Goal: Answer question/provide support: Share knowledge or assist other users

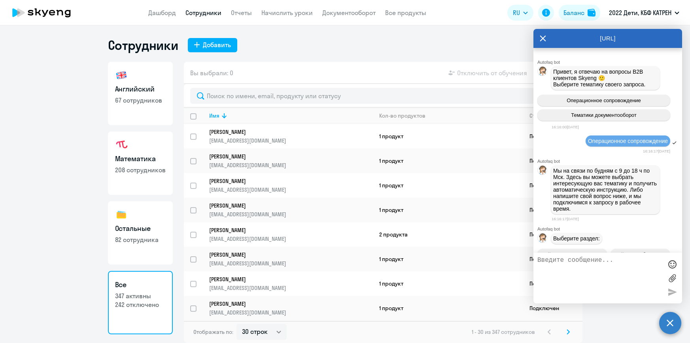
select select "30"
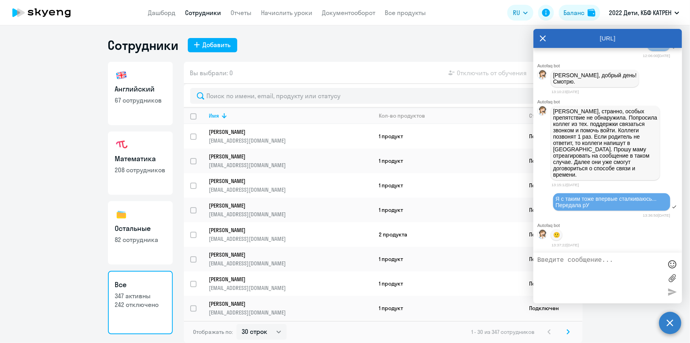
click at [571, 262] on textarea at bounding box center [600, 277] width 125 height 43
click at [166, 16] on link "Дашборд" at bounding box center [162, 13] width 28 height 8
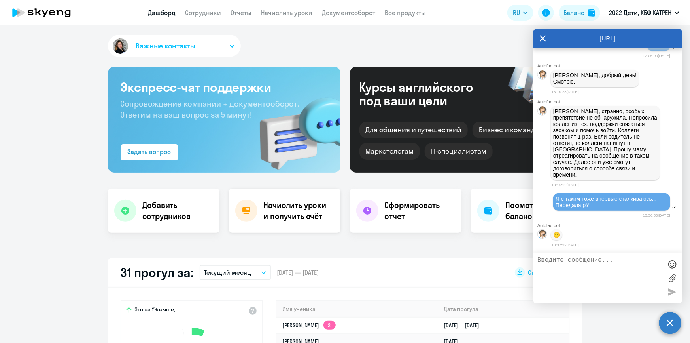
scroll to position [108, 0]
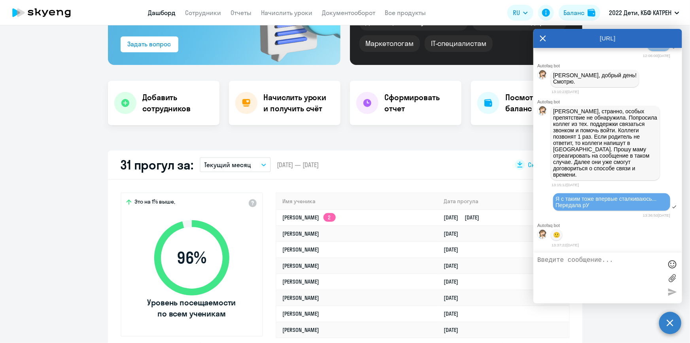
select select "30"
click at [170, 12] on link "Дашборд" at bounding box center [162, 13] width 28 height 8
click at [148, 15] on app-header "Дашборд Сотрудники Отчеты Начислить уроки Документооборот Все продукты Дашборд …" at bounding box center [345, 12] width 690 height 25
click at [168, 11] on link "Дашборд" at bounding box center [162, 13] width 28 height 8
click at [542, 37] on icon at bounding box center [543, 39] width 6 height 6
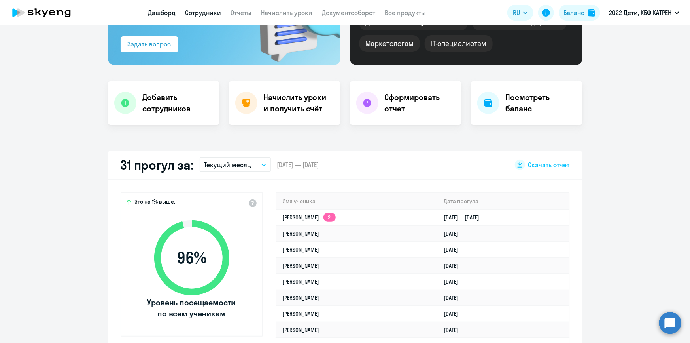
click at [210, 13] on link "Сотрудники" at bounding box center [204, 13] width 36 height 8
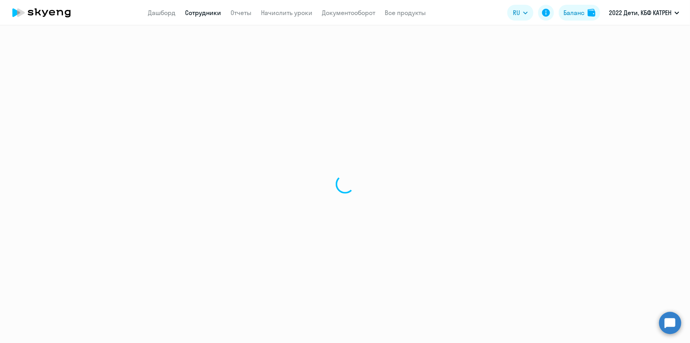
select select "30"
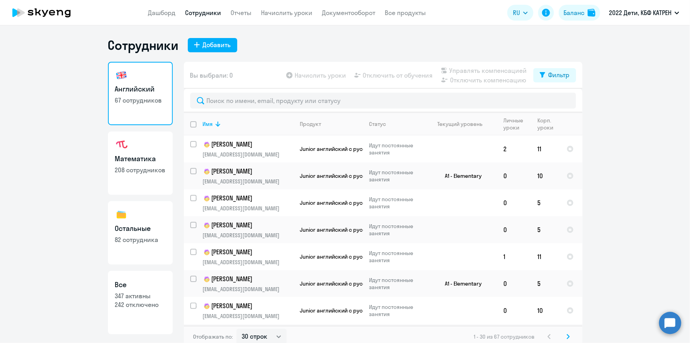
click at [196, 8] on app-menu-item-link "Сотрудники" at bounding box center [204, 13] width 36 height 10
click at [135, 292] on p "347 активны" at bounding box center [140, 295] width 51 height 9
select select "30"
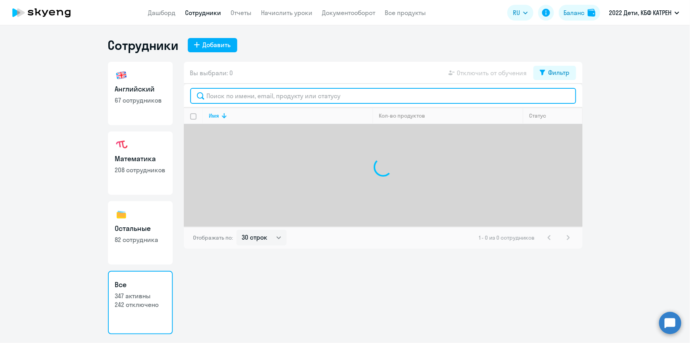
click at [226, 95] on input "text" at bounding box center [383, 96] width 386 height 16
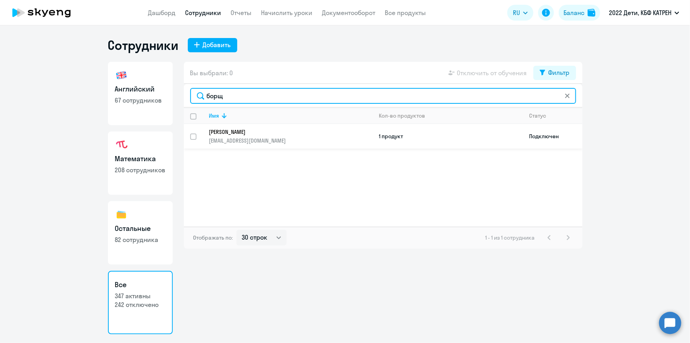
type input "борщ"
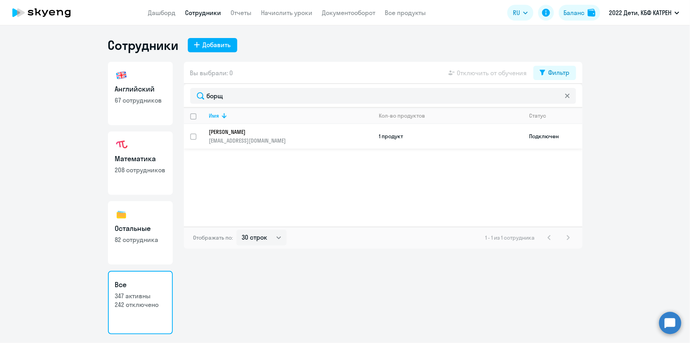
click at [261, 130] on p "[PERSON_NAME]" at bounding box center [285, 131] width 153 height 7
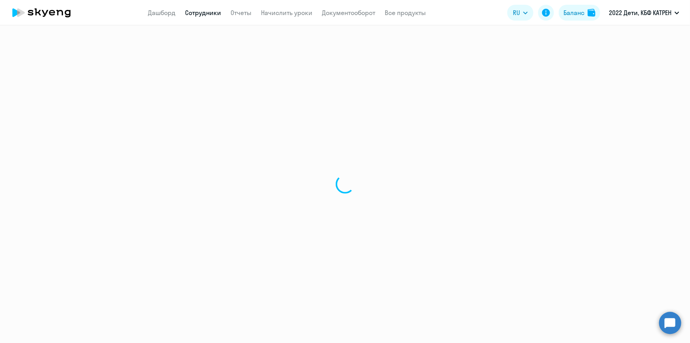
select select "english"
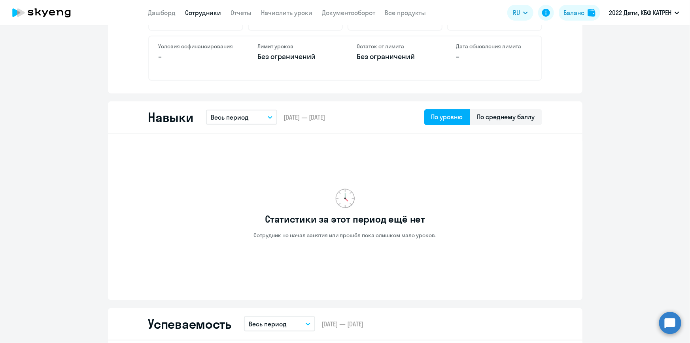
scroll to position [360, 0]
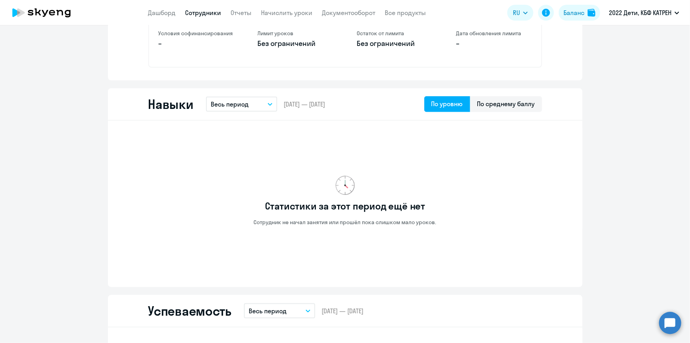
drag, startPoint x: 669, startPoint y: 328, endPoint x: 491, endPoint y: 2, distance: 371.1
click at [669, 326] on circle at bounding box center [671, 322] width 22 height 22
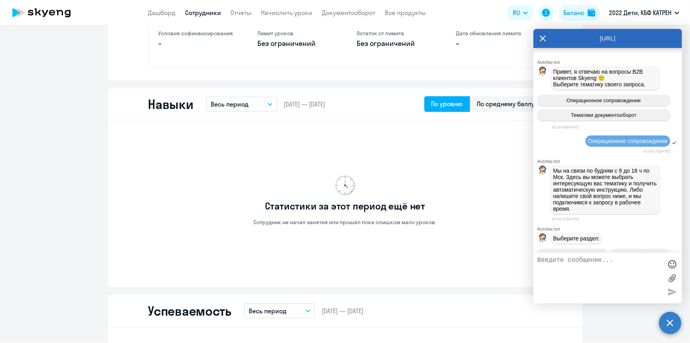
scroll to position [36523, 0]
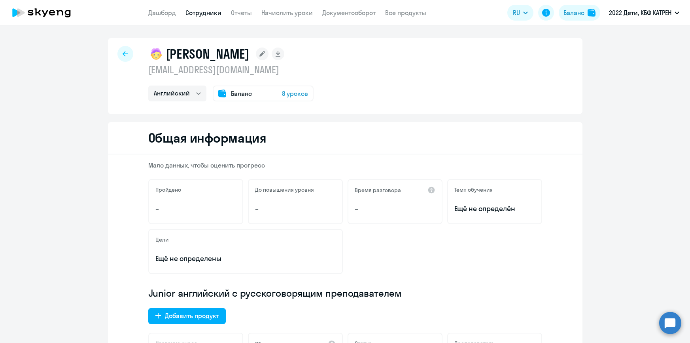
select select "english"
click at [169, 9] on link "Дашборд" at bounding box center [162, 13] width 28 height 8
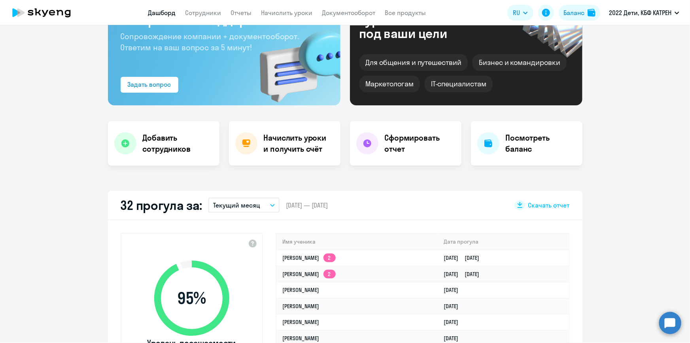
scroll to position [72, 0]
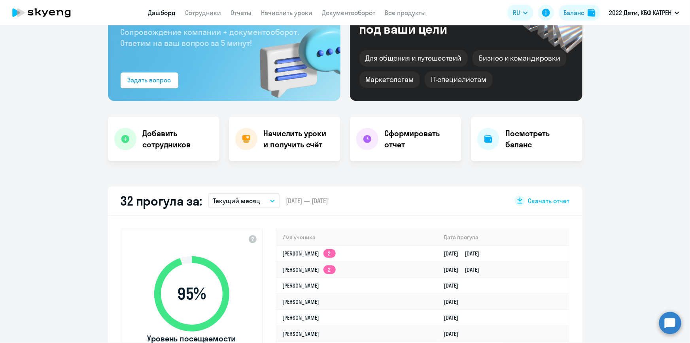
select select "30"
click at [336, 252] on link "Ангелина Антоновна Розанова 2" at bounding box center [309, 253] width 53 height 7
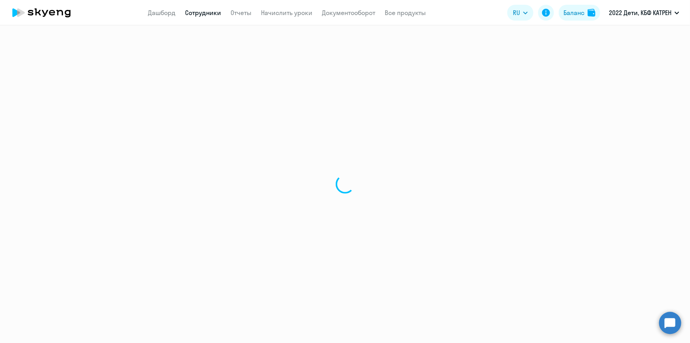
select select "others"
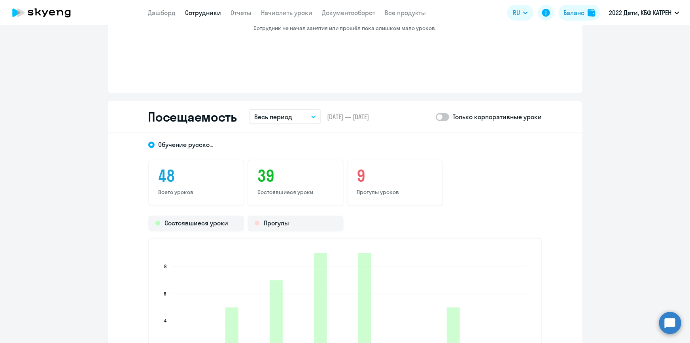
scroll to position [755, 0]
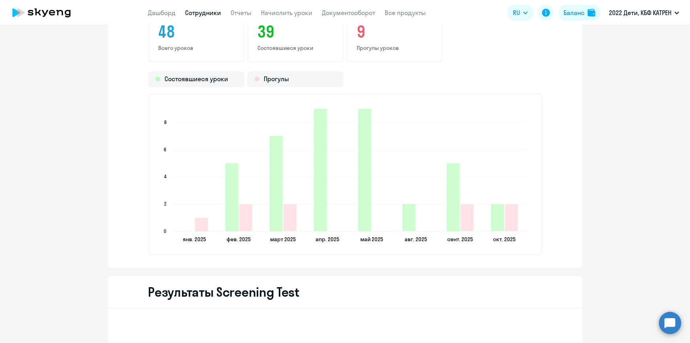
click at [195, 17] on app-menu-item-link "Сотрудники" at bounding box center [204, 13] width 36 height 10
click at [207, 10] on link "Сотрудники" at bounding box center [204, 13] width 36 height 8
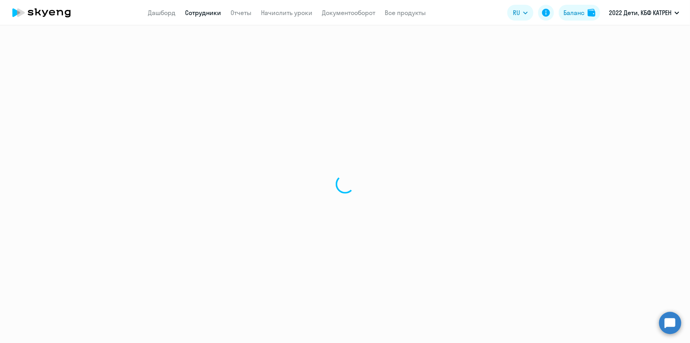
select select "30"
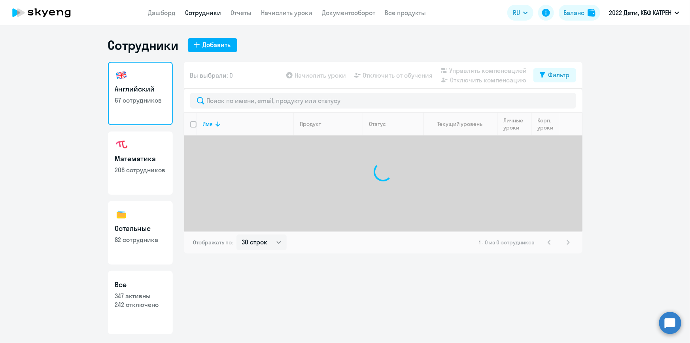
click at [154, 277] on link "Все 347 активны 242 отключено" at bounding box center [140, 302] width 65 height 63
select select "30"
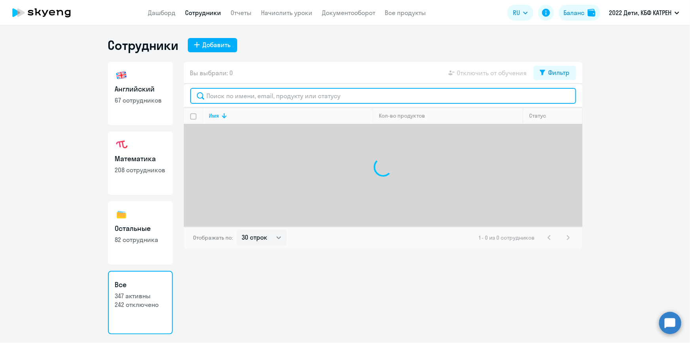
click at [241, 95] on input "text" at bounding box center [383, 96] width 386 height 16
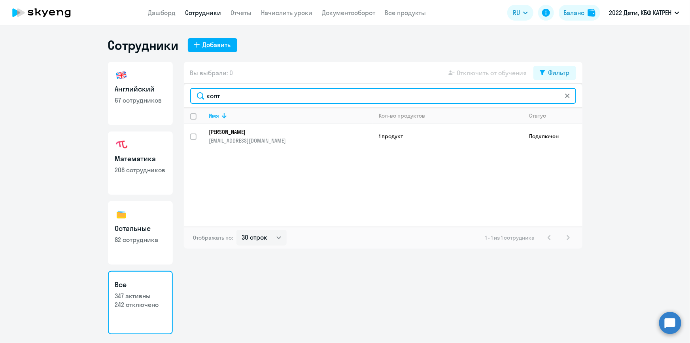
type input "копт"
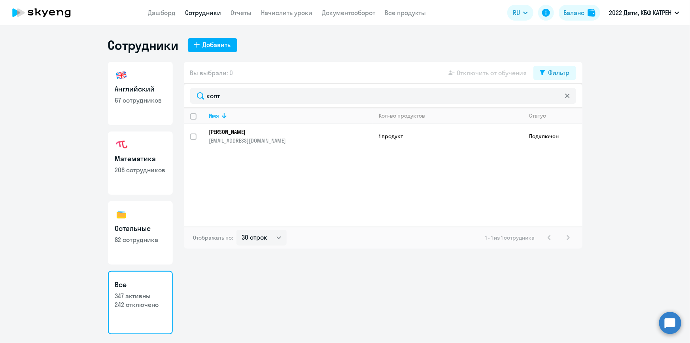
click at [265, 132] on p "[PERSON_NAME]" at bounding box center [285, 131] width 153 height 7
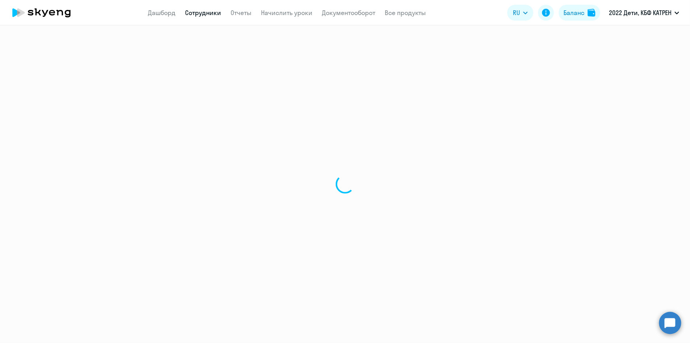
select select "english"
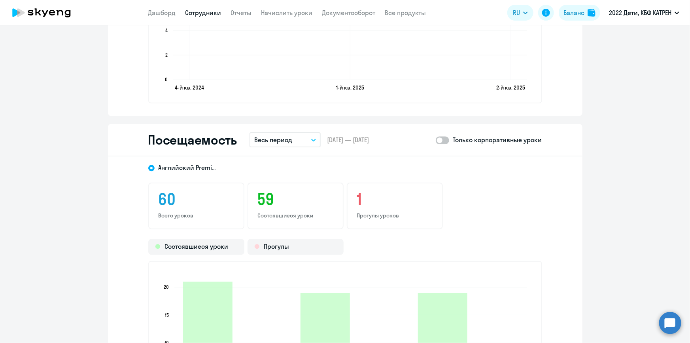
scroll to position [1115, 0]
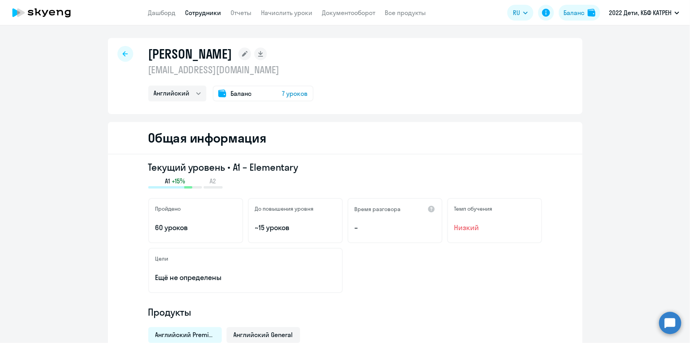
select select "30"
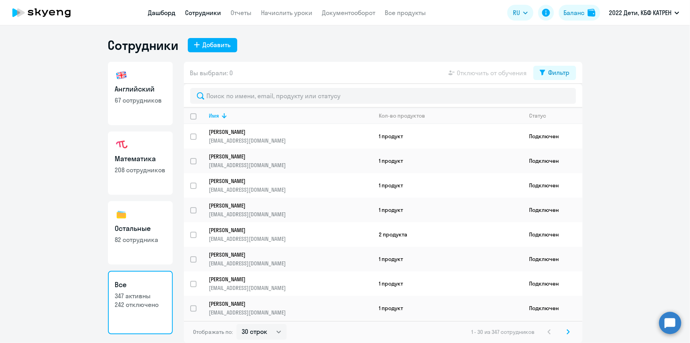
click at [161, 12] on link "Дашборд" at bounding box center [162, 13] width 28 height 8
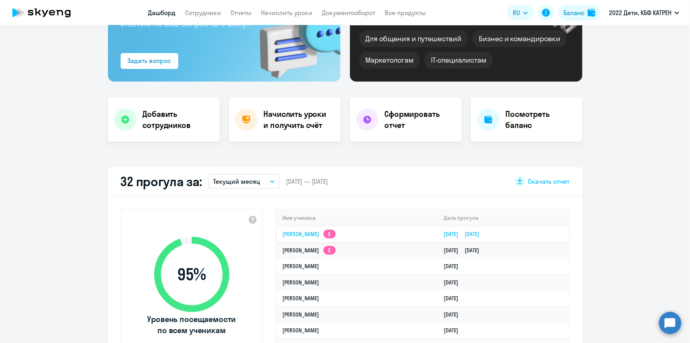
scroll to position [108, 0]
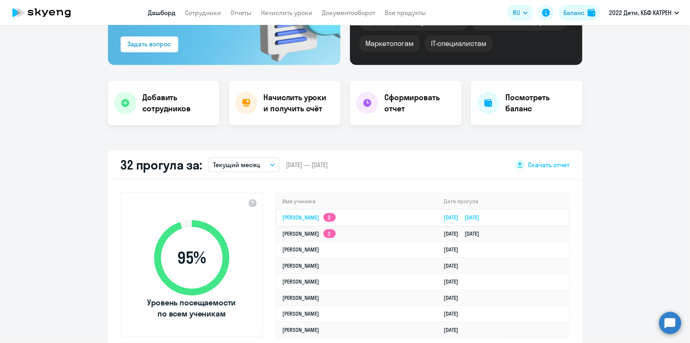
select select "30"
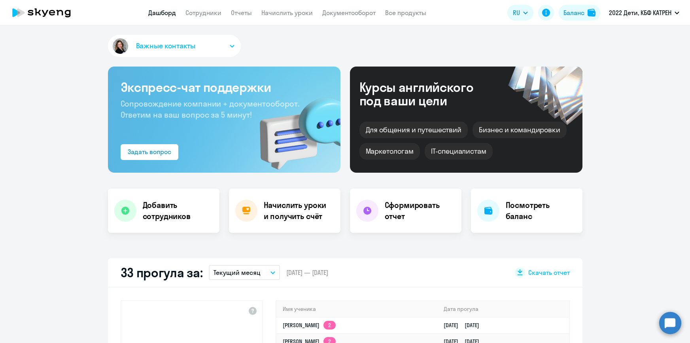
select select "30"
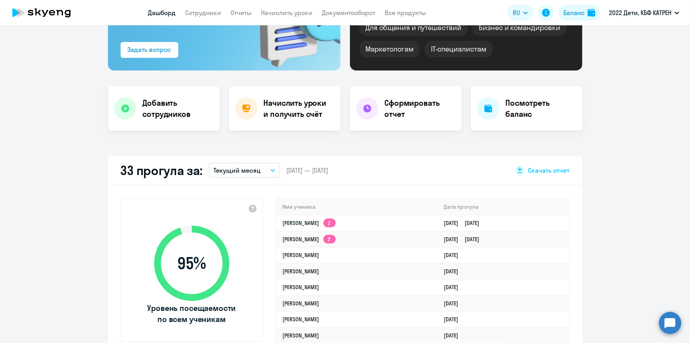
scroll to position [108, 0]
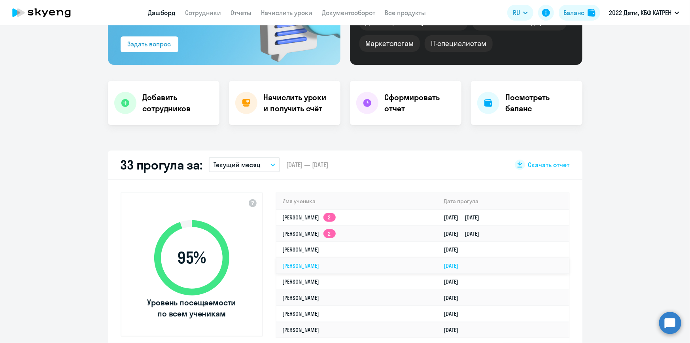
click at [320, 264] on link "Ярослав Дмитриевич Козлов" at bounding box center [301, 265] width 37 height 7
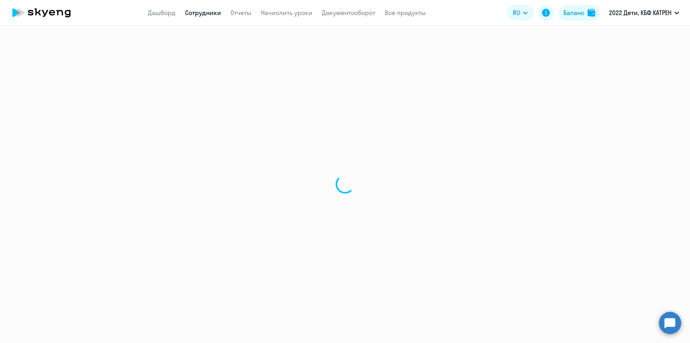
select select "others"
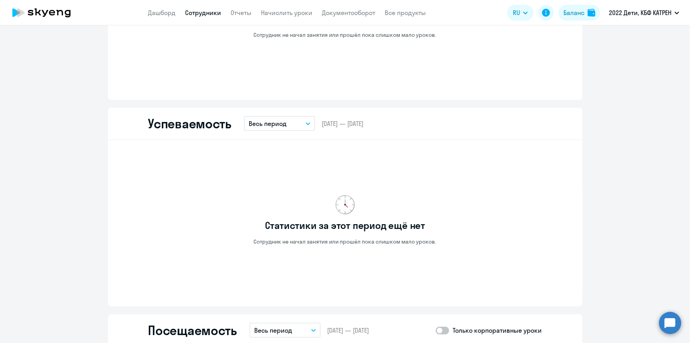
scroll to position [392, 0]
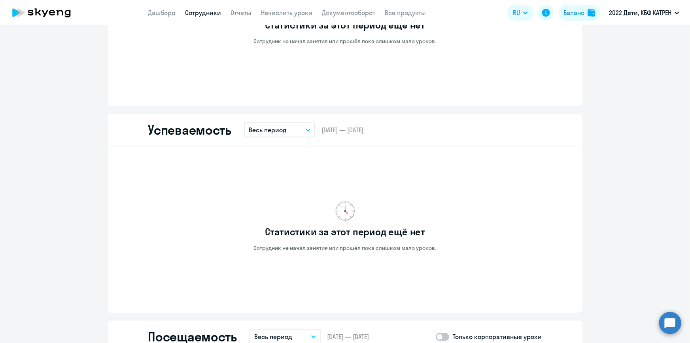
click at [673, 318] on circle at bounding box center [671, 322] width 22 height 22
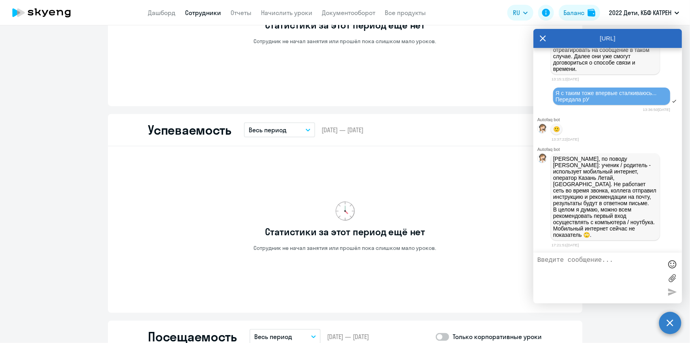
scroll to position [36665, 0]
click at [589, 265] on textarea at bounding box center [600, 277] width 125 height 43
drag, startPoint x: 605, startPoint y: 173, endPoint x: 481, endPoint y: 52, distance: 172.9
click at [605, 171] on p "Татьяна, по поводу Кузиной Анны: ученик / родитель - использует мобильный интер…" at bounding box center [606, 196] width 104 height 82
click at [572, 261] on textarea at bounding box center [600, 277] width 125 height 43
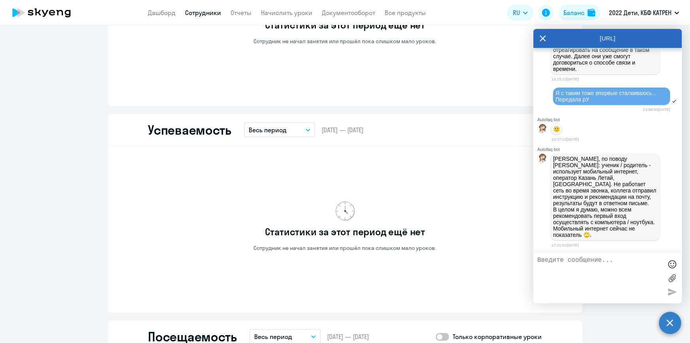
click at [586, 259] on textarea at bounding box center [600, 277] width 125 height 43
click at [569, 265] on textarea "У меня было такое предположение, что это связано с использованием телефона." at bounding box center [600, 277] width 125 height 43
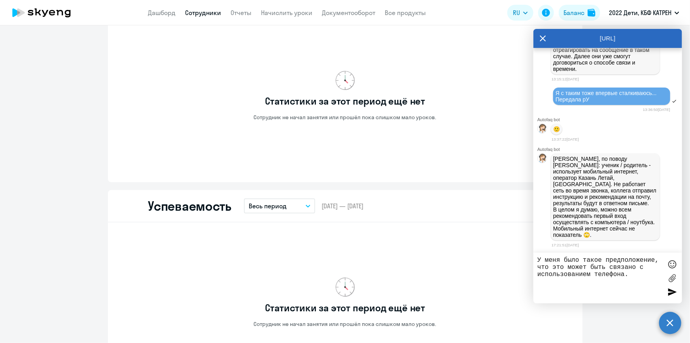
scroll to position [284, 0]
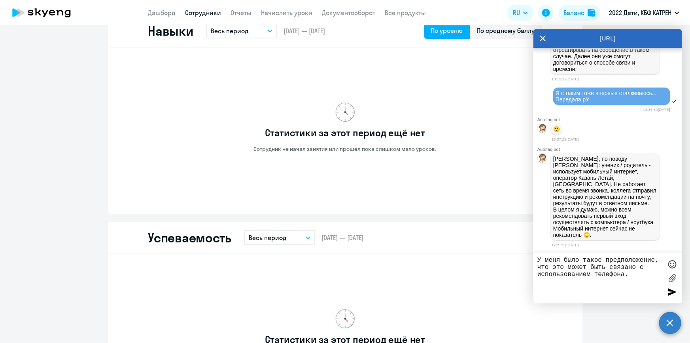
click at [634, 274] on textarea "У меня было такое предположение, что это может быть связано с использованием те…" at bounding box center [600, 277] width 125 height 43
click at [633, 281] on textarea "У меня было такое предположение, что это может быть связано с использованием те…" at bounding box center [600, 277] width 125 height 43
click at [653, 282] on textarea "У меня было такое предположение, что это может быть связано с использованием те…" at bounding box center [600, 277] width 125 height 43
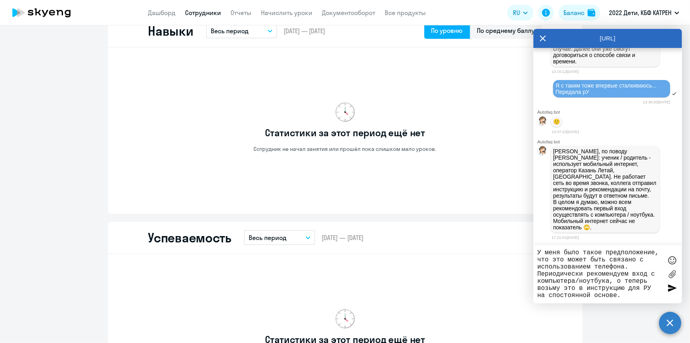
click at [552, 294] on textarea "У меня было такое предположение, что это может быть связано с использованием те…" at bounding box center [600, 274] width 125 height 50
click at [625, 294] on textarea "У меня было такое предположение, что это может быть связано с использованием те…" at bounding box center [600, 274] width 125 height 50
click at [626, 297] on textarea "У меня было такое предположение, что это может быть связано с использованием те…" at bounding box center [600, 274] width 125 height 50
click at [628, 293] on textarea "У меня было такое предположение, что это может быть связано с использованием те…" at bounding box center [600, 274] width 125 height 50
type textarea "У меня было такое предположение, что это может быть связано с использованием те…"
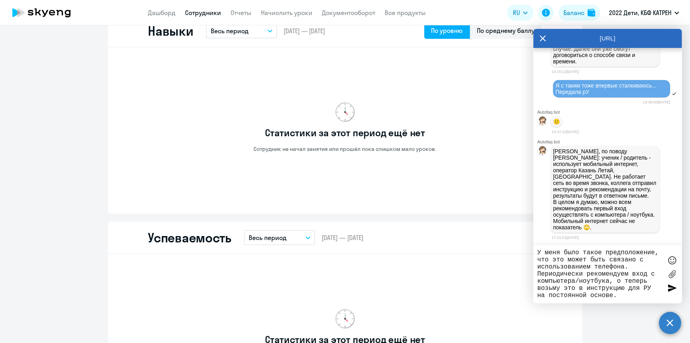
click at [672, 288] on div at bounding box center [673, 288] width 12 height 12
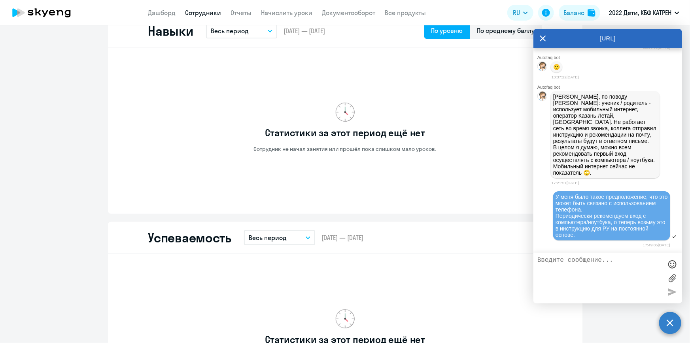
scroll to position [36729, 0]
click at [593, 277] on textarea at bounding box center [600, 277] width 125 height 43
click at [592, 262] on textarea at bounding box center [600, 277] width 125 height 43
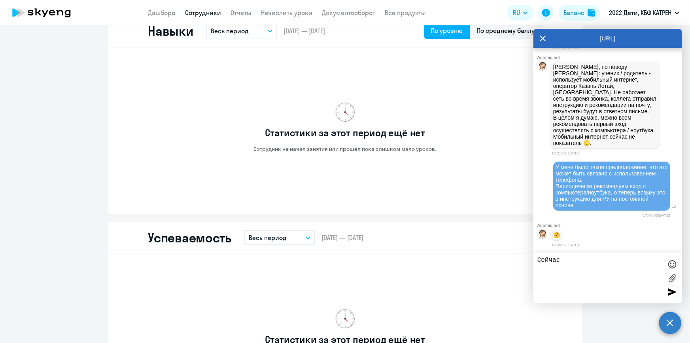
scroll to position [36760, 0]
click at [605, 279] on textarea "Сейчас у РУ снова будет возможность войти с помощью пароля на компьютере, прави…" at bounding box center [600, 277] width 125 height 43
click at [658, 274] on textarea "Сейчас у РУ снова будет возможность войти с помощью пароля на компьютере, прави…" at bounding box center [600, 277] width 125 height 43
drag, startPoint x: 538, startPoint y: 259, endPoint x: 561, endPoint y: 259, distance: 23.0
click at [561, 259] on textarea "Сейчас у РУ снова будет возможность войти с помощью пароля на компьютере, прави…" at bounding box center [600, 277] width 125 height 43
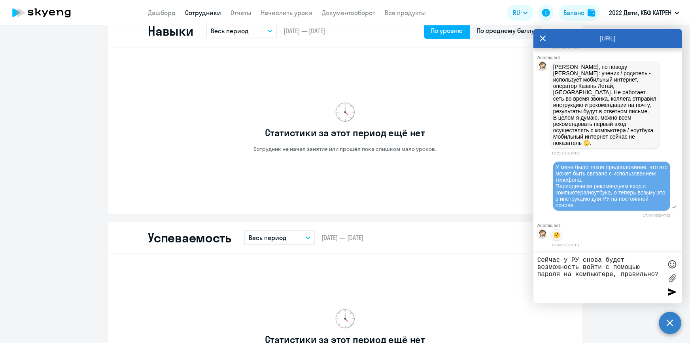
click at [566, 258] on textarea "Сейчас у РУ снова будет возможность войти с помощью пароля на компьютере, прави…" at bounding box center [600, 277] width 125 height 43
type textarea "Сейчас у РУ снова будет возможность войти с помощью пароля на компьютере, прави…"
click at [671, 292] on div at bounding box center [673, 292] width 12 height 12
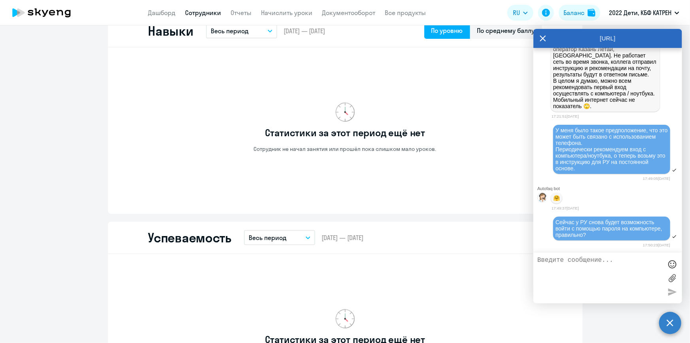
scroll to position [36797, 0]
drag, startPoint x: 597, startPoint y: 264, endPoint x: 576, endPoint y: 227, distance: 42.5
click at [596, 263] on textarea at bounding box center [600, 277] width 125 height 43
click at [594, 264] on textarea at bounding box center [600, 277] width 125 height 43
click at [592, 260] on textarea at bounding box center [600, 277] width 125 height 43
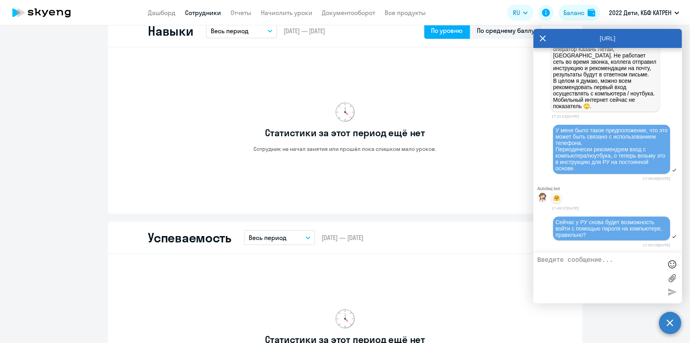
click at [593, 261] on textarea at bounding box center [600, 277] width 125 height 43
type textarea "В"
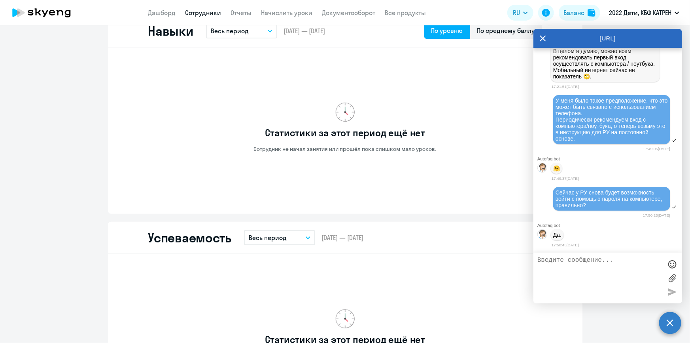
scroll to position [36827, 0]
click at [669, 263] on div at bounding box center [673, 264] width 12 height 12
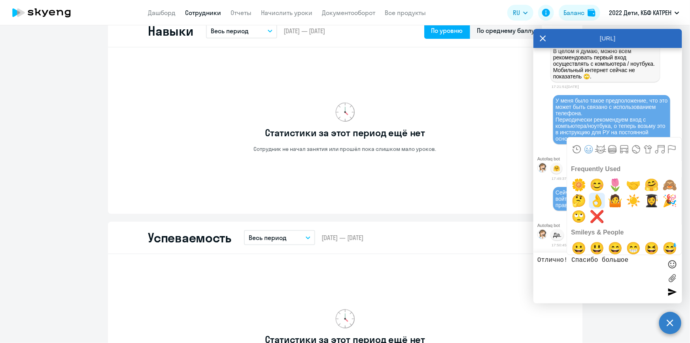
click at [594, 202] on span "👌" at bounding box center [597, 201] width 19 height 16
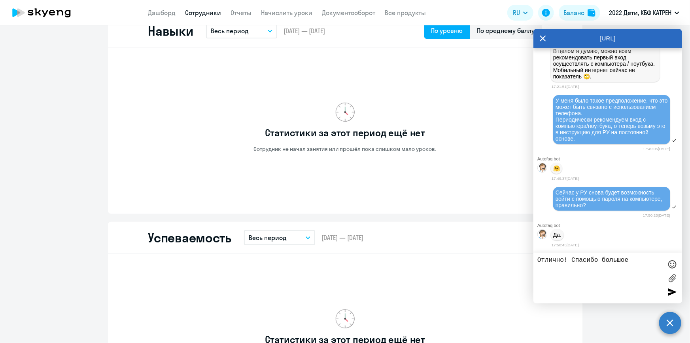
click at [670, 264] on div at bounding box center [673, 264] width 12 height 12
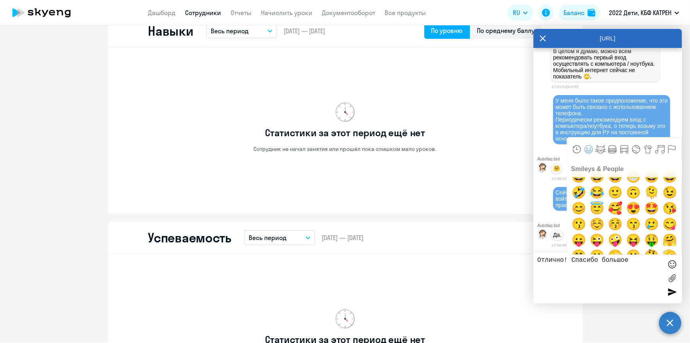
scroll to position [0, 0]
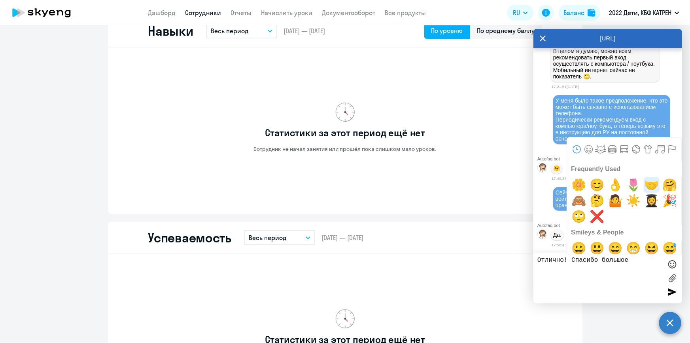
click at [649, 186] on span "🤝" at bounding box center [652, 185] width 19 height 16
type textarea "Отлично! Спасибо большое🤝"
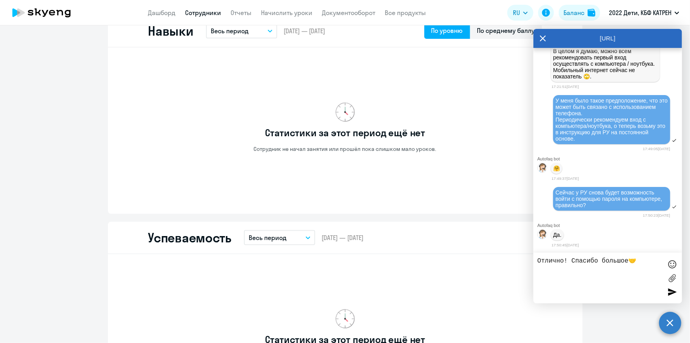
click at [674, 289] on div at bounding box center [673, 292] width 12 height 12
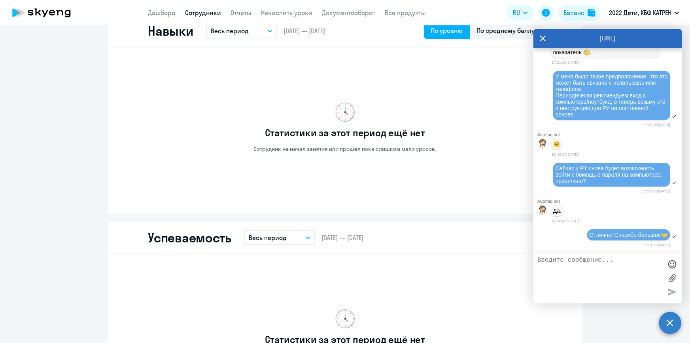
scroll to position [36744, 0]
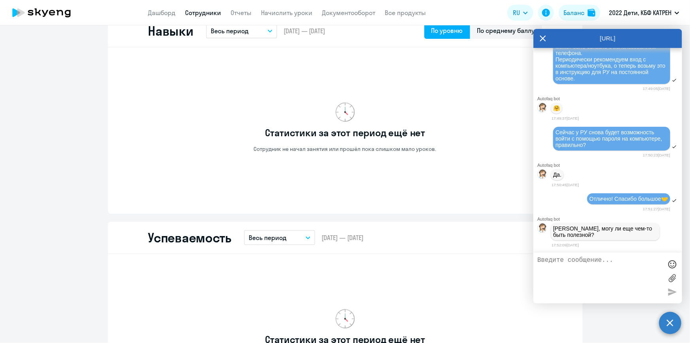
drag, startPoint x: 578, startPoint y: 111, endPoint x: 646, endPoint y: 115, distance: 68.2
copy p "инструкцию и рекомендации на почту, результаты"
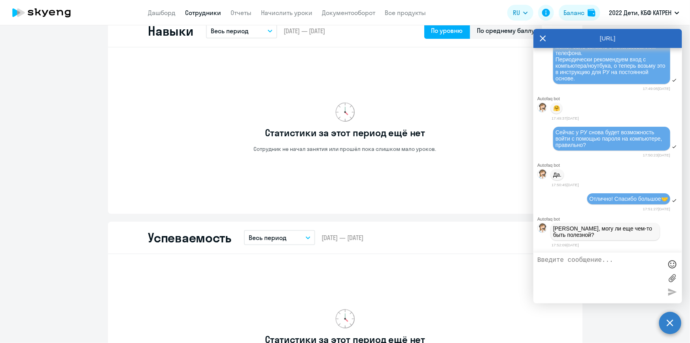
drag, startPoint x: 629, startPoint y: 96, endPoint x: 561, endPoint y: 57, distance: 78.4
drag, startPoint x: 621, startPoint y: 94, endPoint x: 607, endPoint y: 100, distance: 15.6
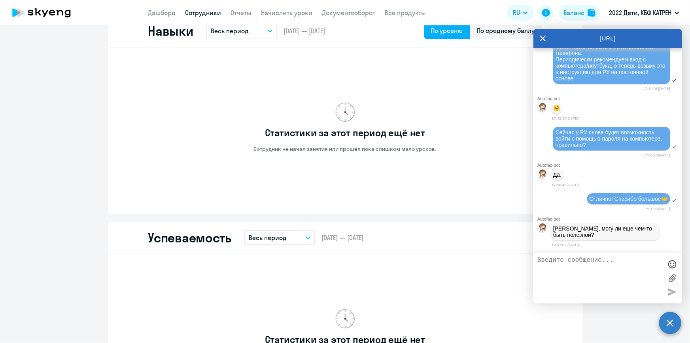
copy p "Не работает сеть во время звонка"
